Goal: Task Accomplishment & Management: Complete application form

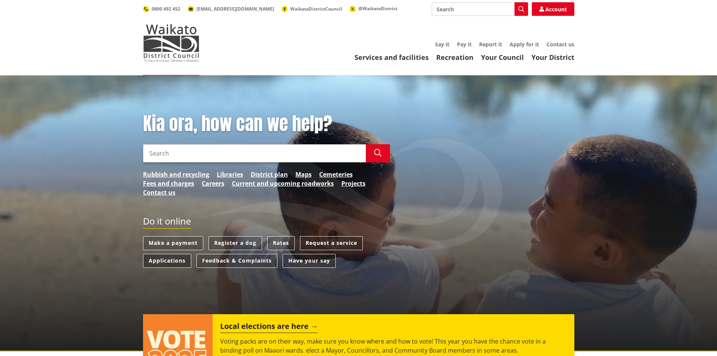
click at [164, 262] on link "Applications" at bounding box center [167, 261] width 48 height 14
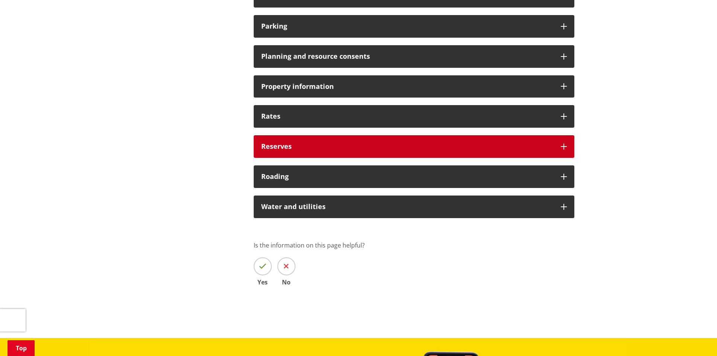
scroll to position [602, 0]
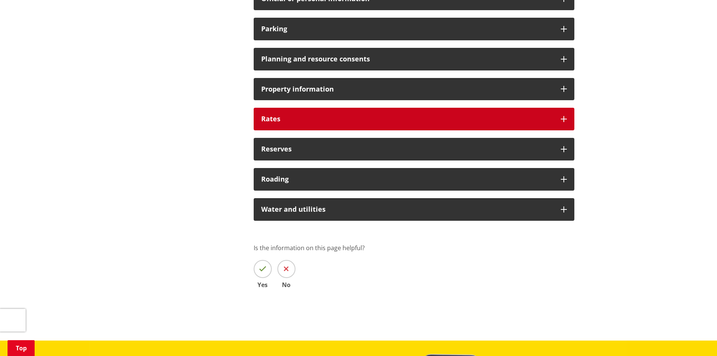
click at [297, 122] on h3 "Rates" at bounding box center [407, 119] width 292 height 8
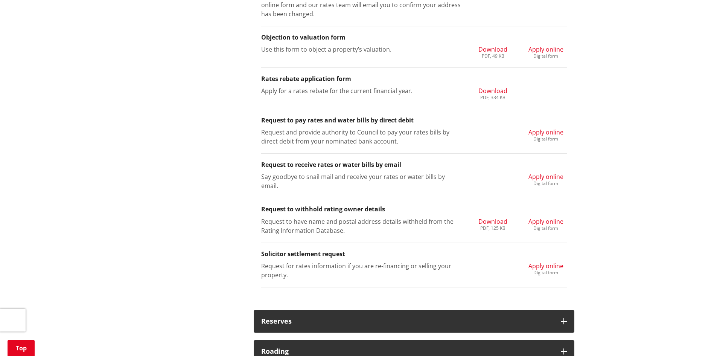
scroll to position [941, 0]
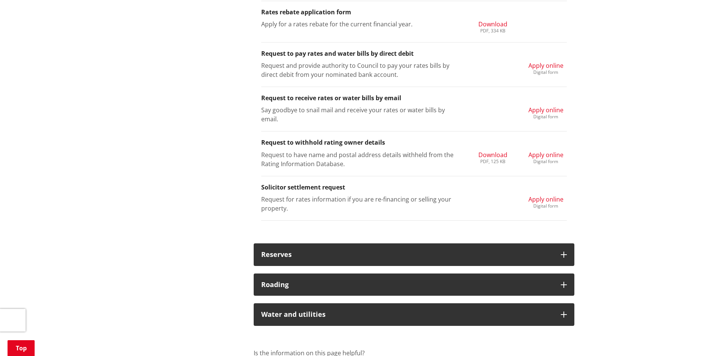
click at [539, 196] on span "Apply online" at bounding box center [545, 199] width 35 height 8
